Goal: Communication & Community: Answer question/provide support

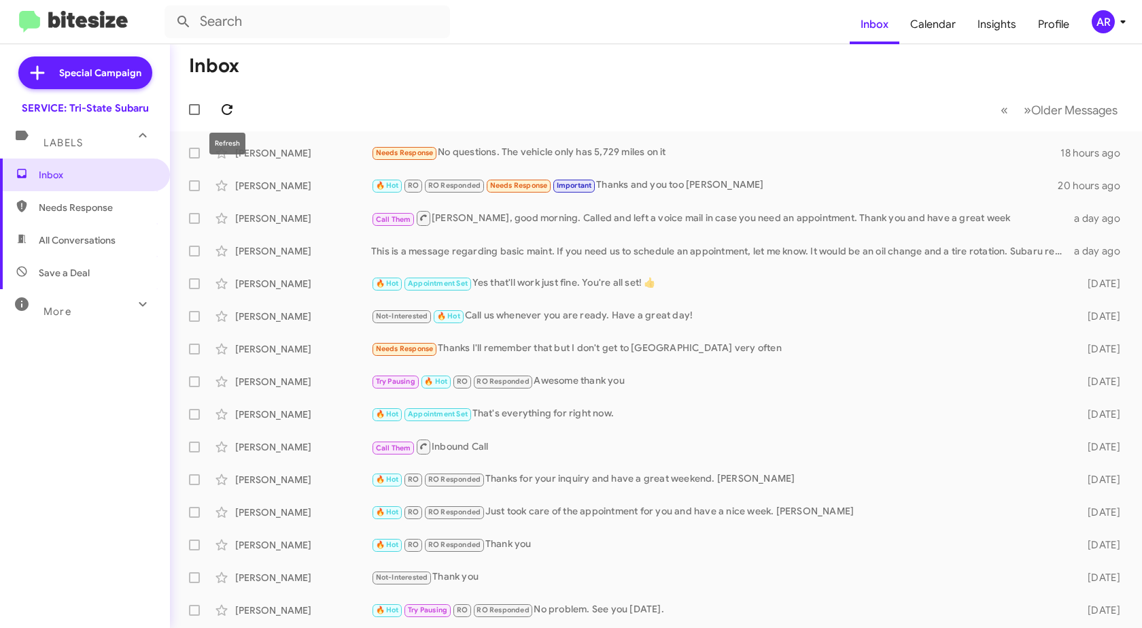
click at [229, 118] on button at bounding box center [226, 109] width 27 height 27
click at [47, 201] on span "Needs Response" at bounding box center [97, 208] width 116 height 14
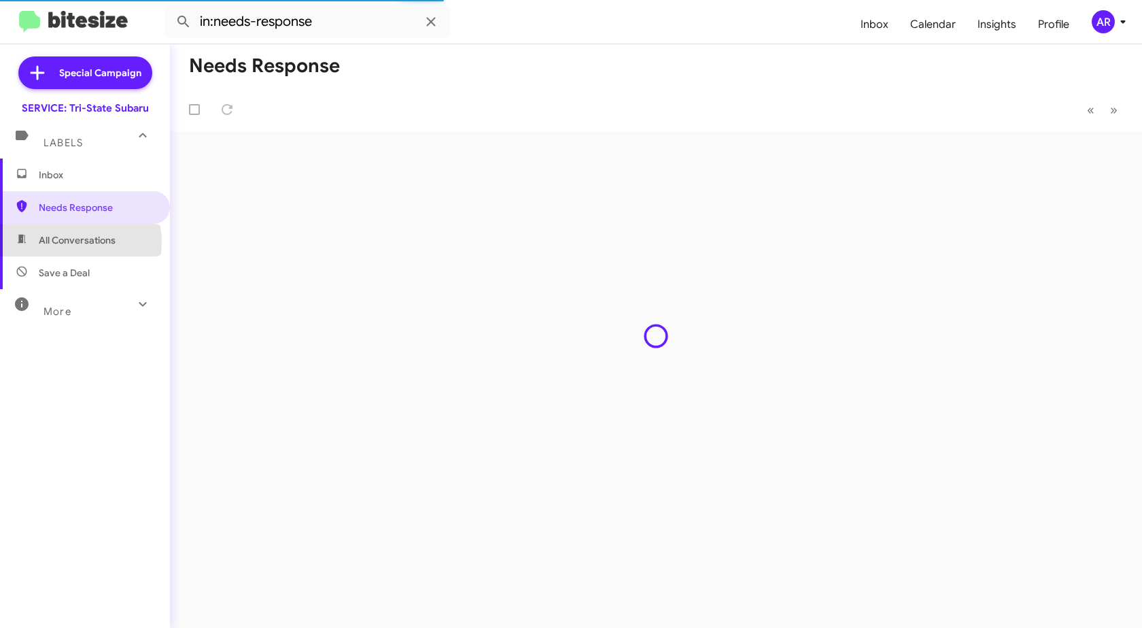
click at [71, 242] on span "All Conversations" at bounding box center [77, 240] width 77 height 14
type input "in:all-conversations"
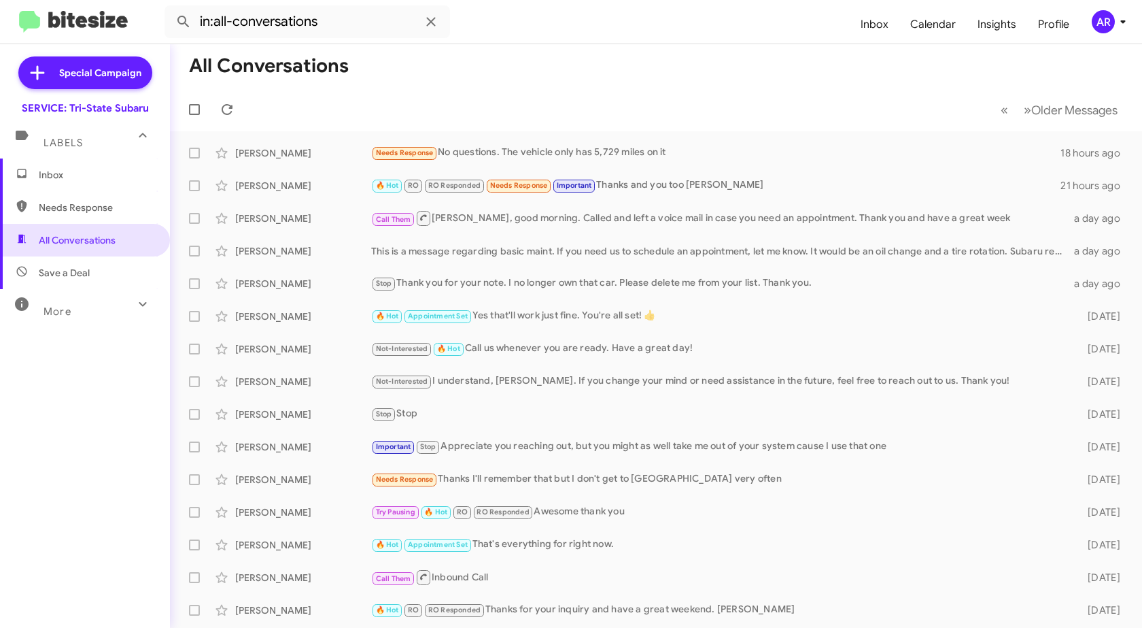
click at [84, 174] on span "Inbox" at bounding box center [97, 175] width 116 height 14
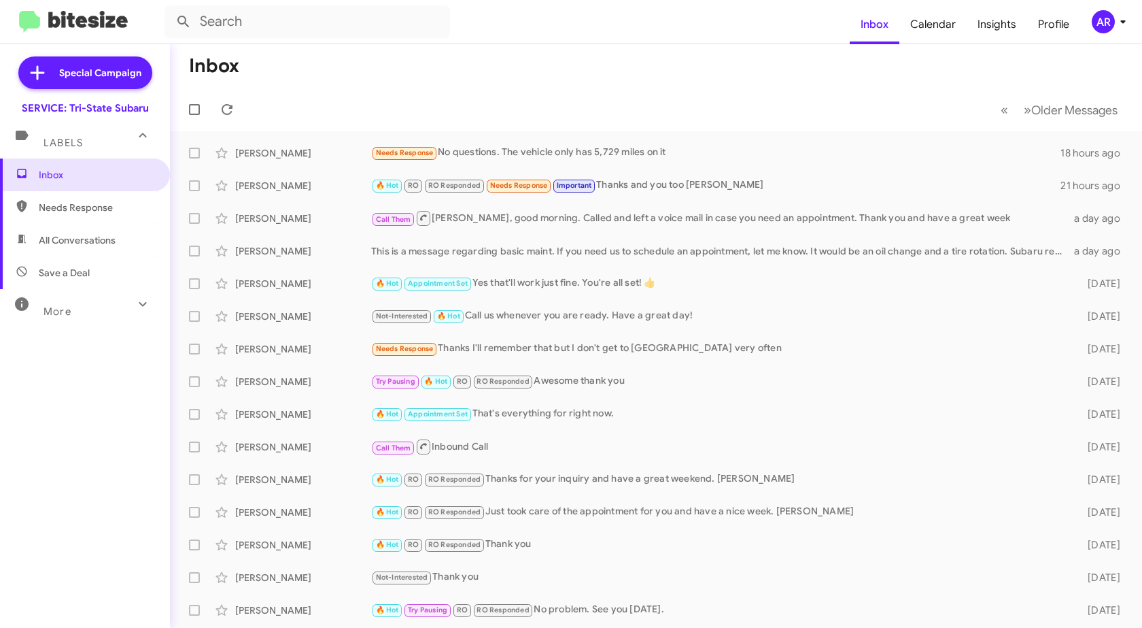
click at [103, 305] on div "More" at bounding box center [71, 305] width 121 height 25
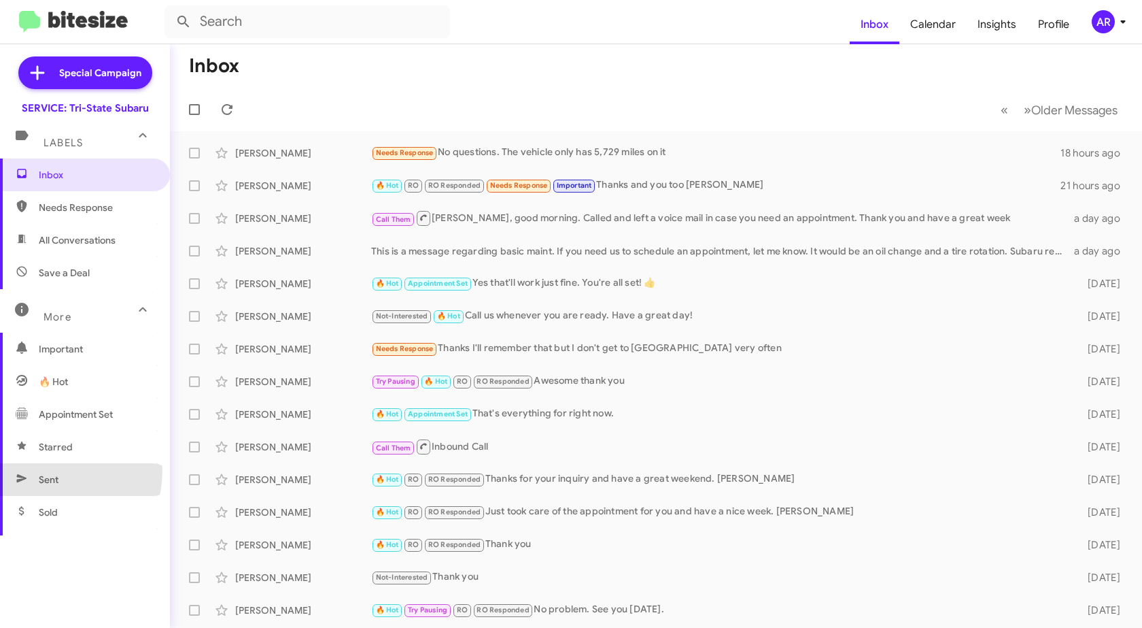
click at [50, 470] on span "Sent" at bounding box center [85, 479] width 170 height 33
type input "in:sent"
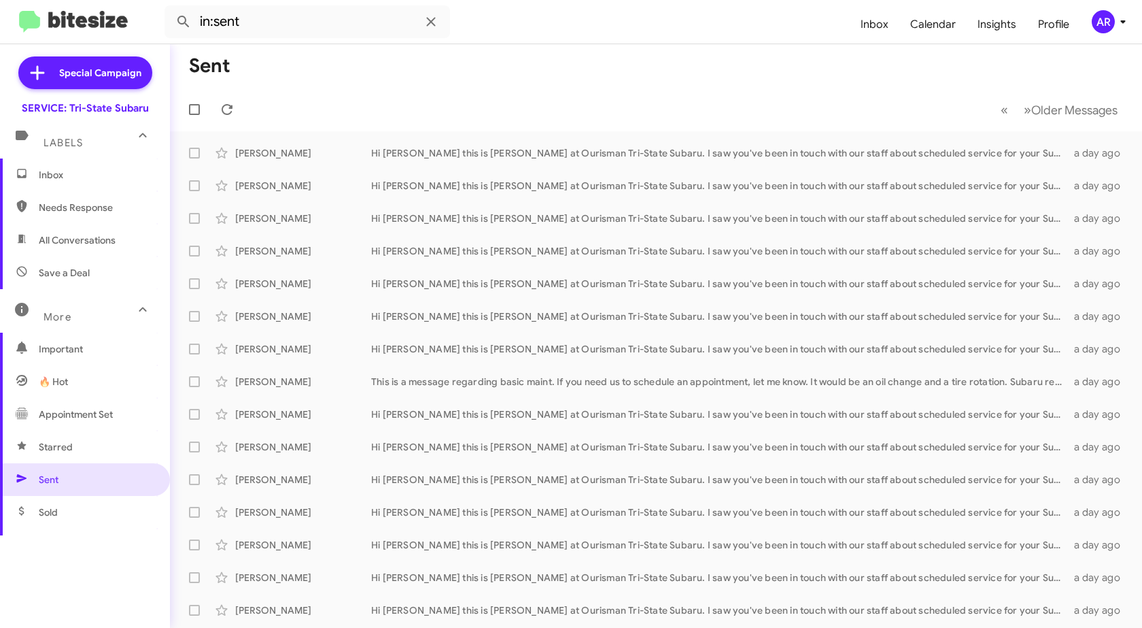
click at [58, 172] on span "Inbox" at bounding box center [97, 175] width 116 height 14
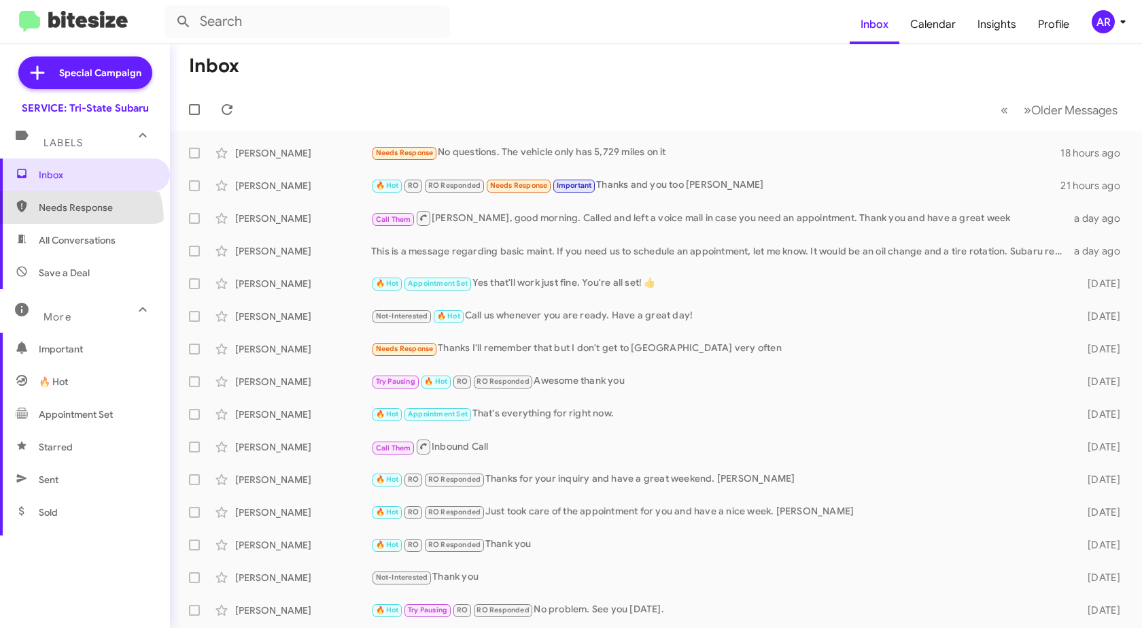
click at [50, 222] on span "Needs Response" at bounding box center [85, 207] width 170 height 33
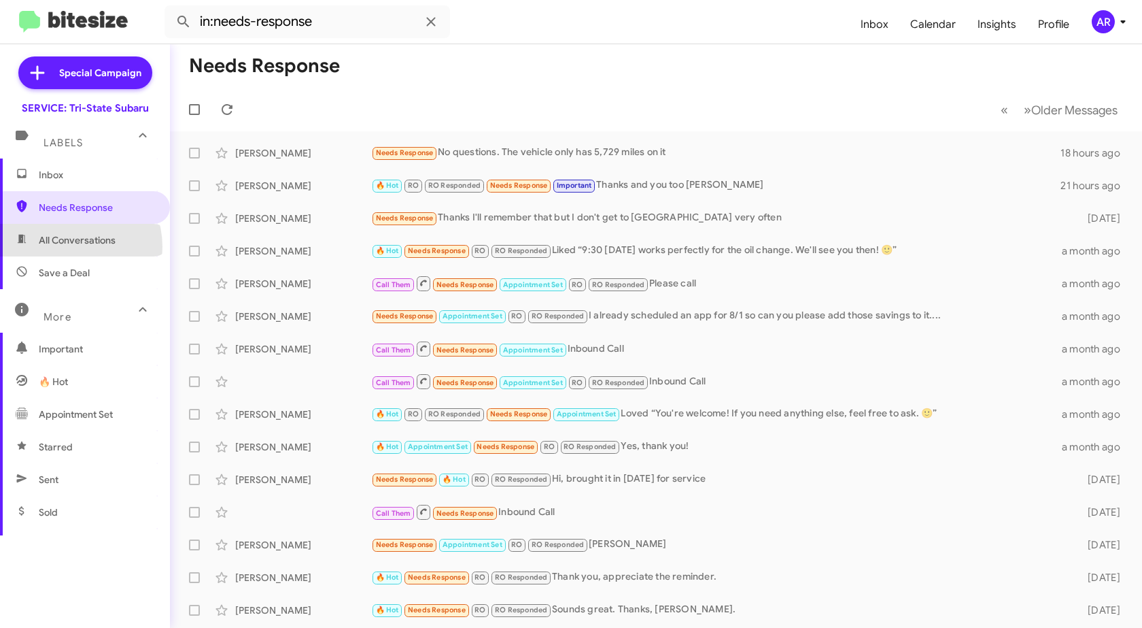
click at [65, 247] on span "All Conversations" at bounding box center [85, 240] width 170 height 33
type input "in:all-conversations"
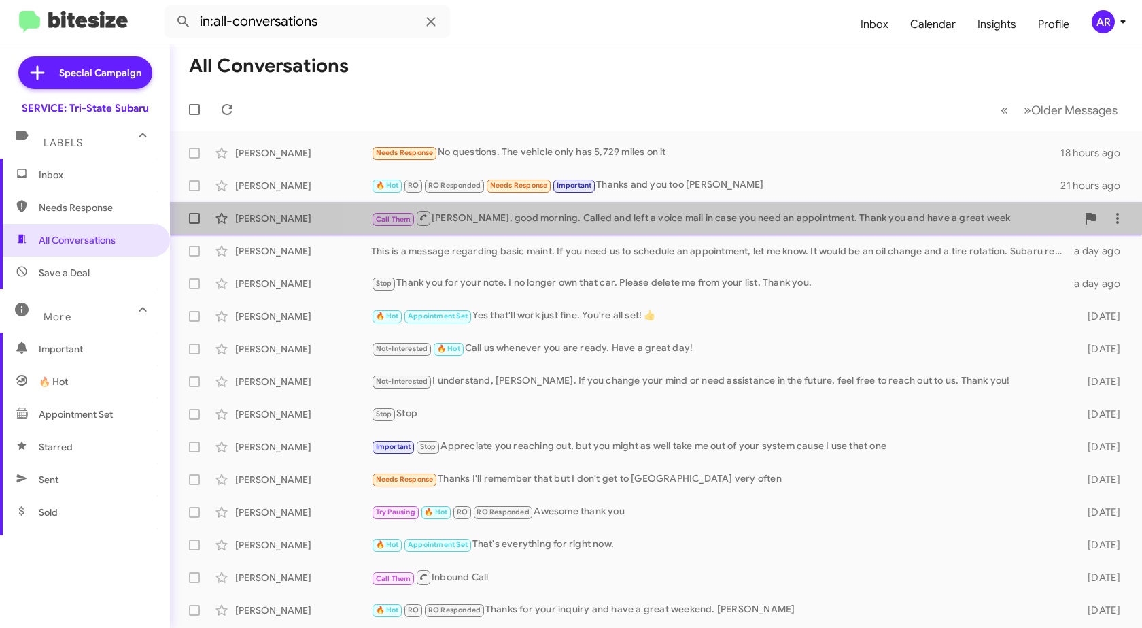
click at [772, 213] on div "Call Them [PERSON_NAME], good morning. Called and left a voice mail in case you…" at bounding box center [724, 217] width 706 height 17
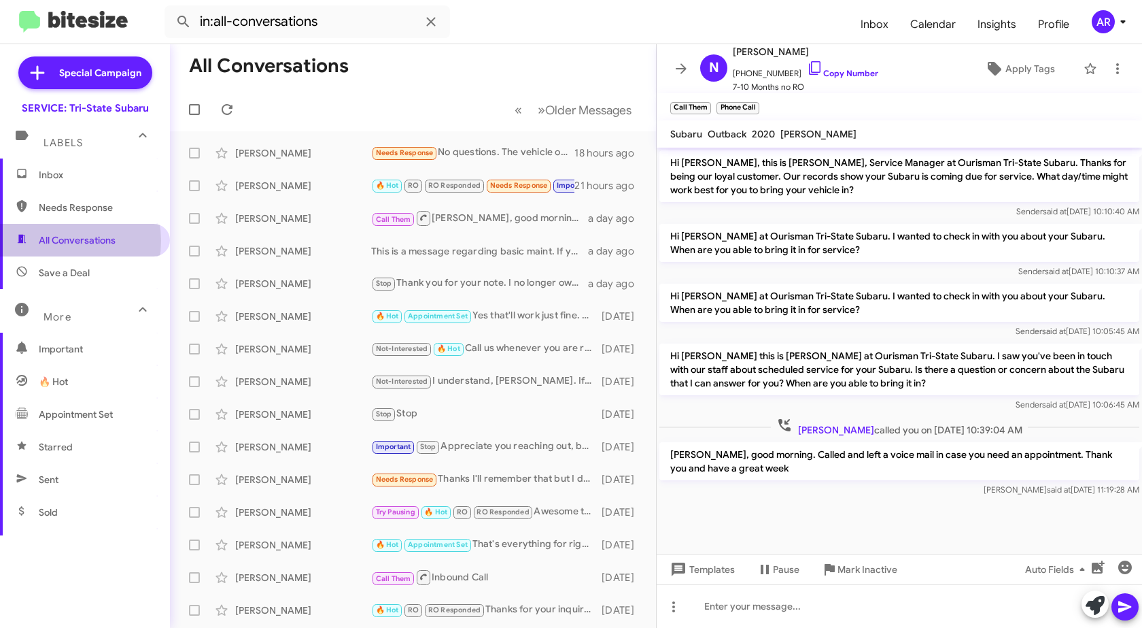
click at [59, 241] on span "All Conversations" at bounding box center [77, 240] width 77 height 14
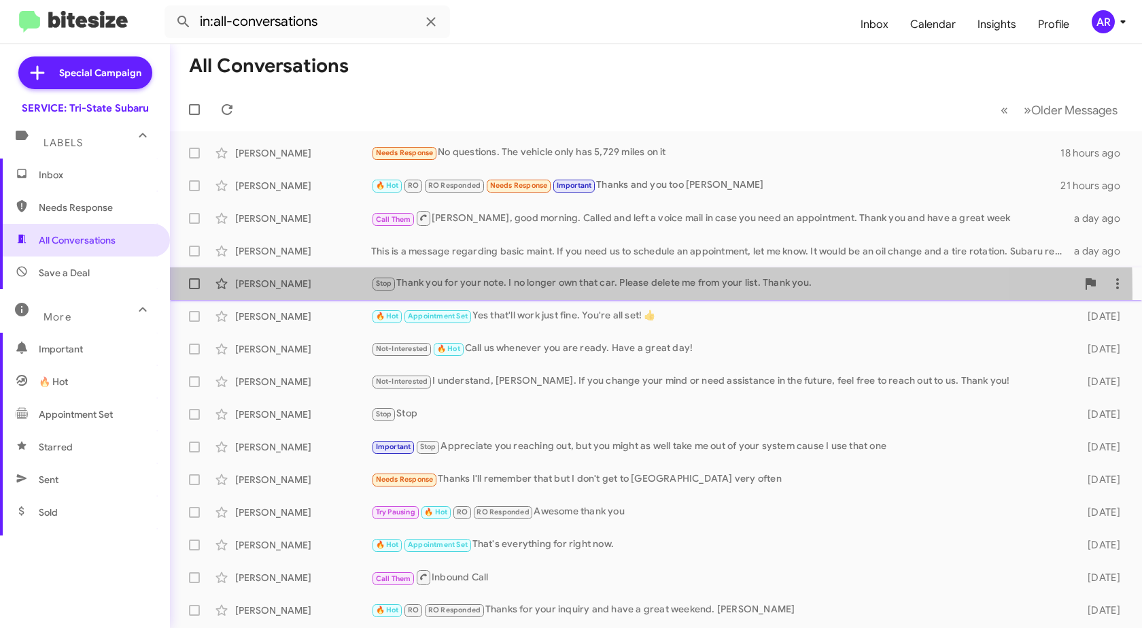
click at [294, 293] on div "[PERSON_NAME] Stop Thank you for your note. I no longer own that car. Please de…" at bounding box center [656, 283] width 950 height 27
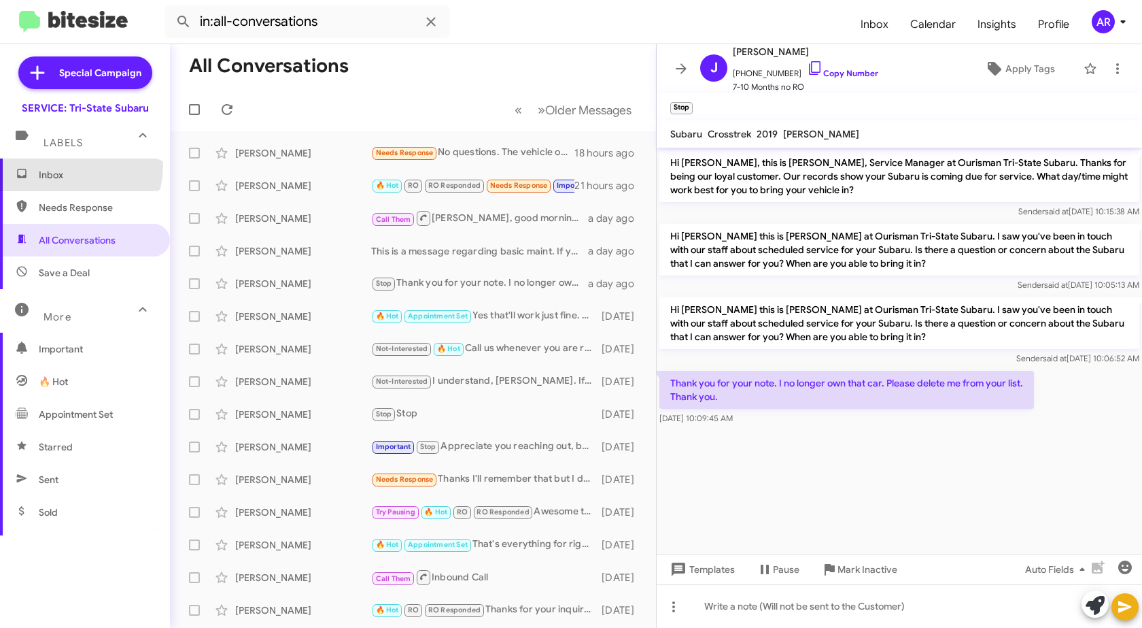
click at [57, 165] on span "Inbox" at bounding box center [85, 174] width 170 height 33
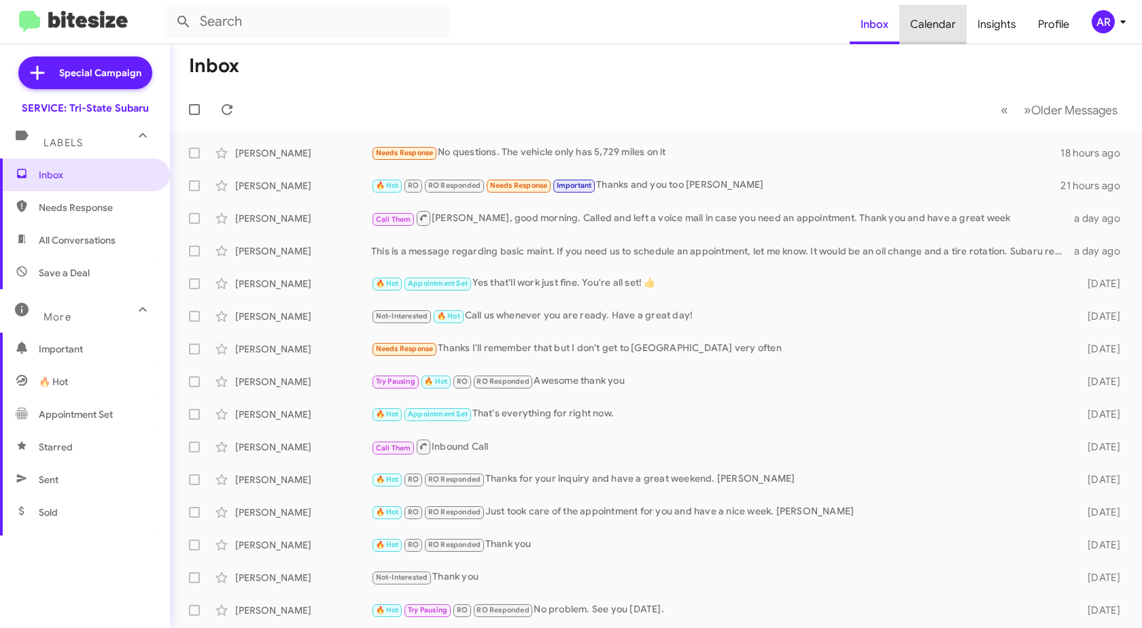
click at [934, 21] on span "Calendar" at bounding box center [933, 24] width 67 height 39
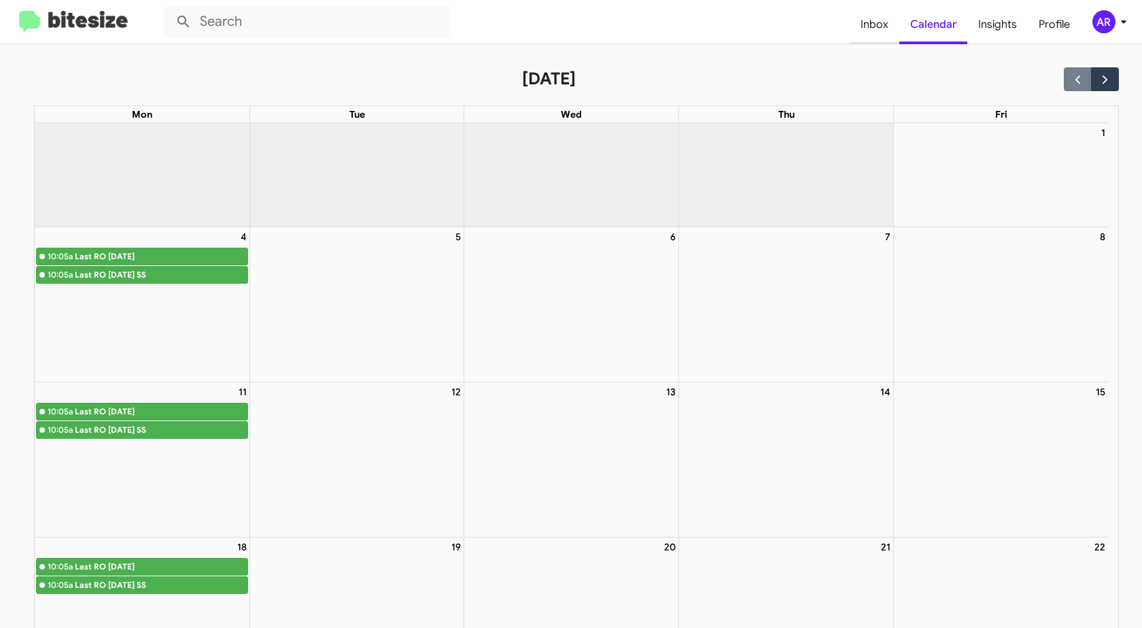
click at [888, 27] on span "Inbox" at bounding box center [875, 24] width 50 height 39
